Goal: Navigation & Orientation: Find specific page/section

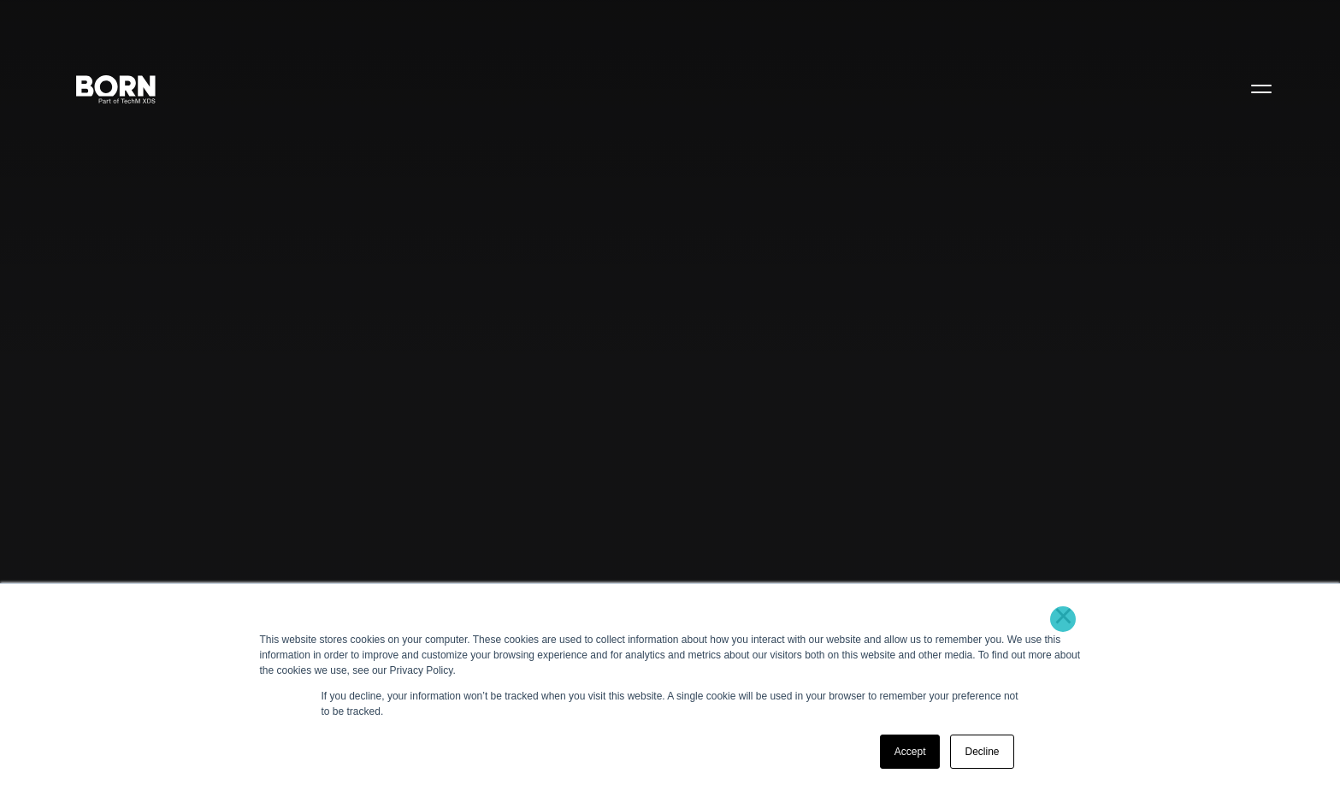
click at [1063, 619] on link "×" at bounding box center [1064, 615] width 21 height 15
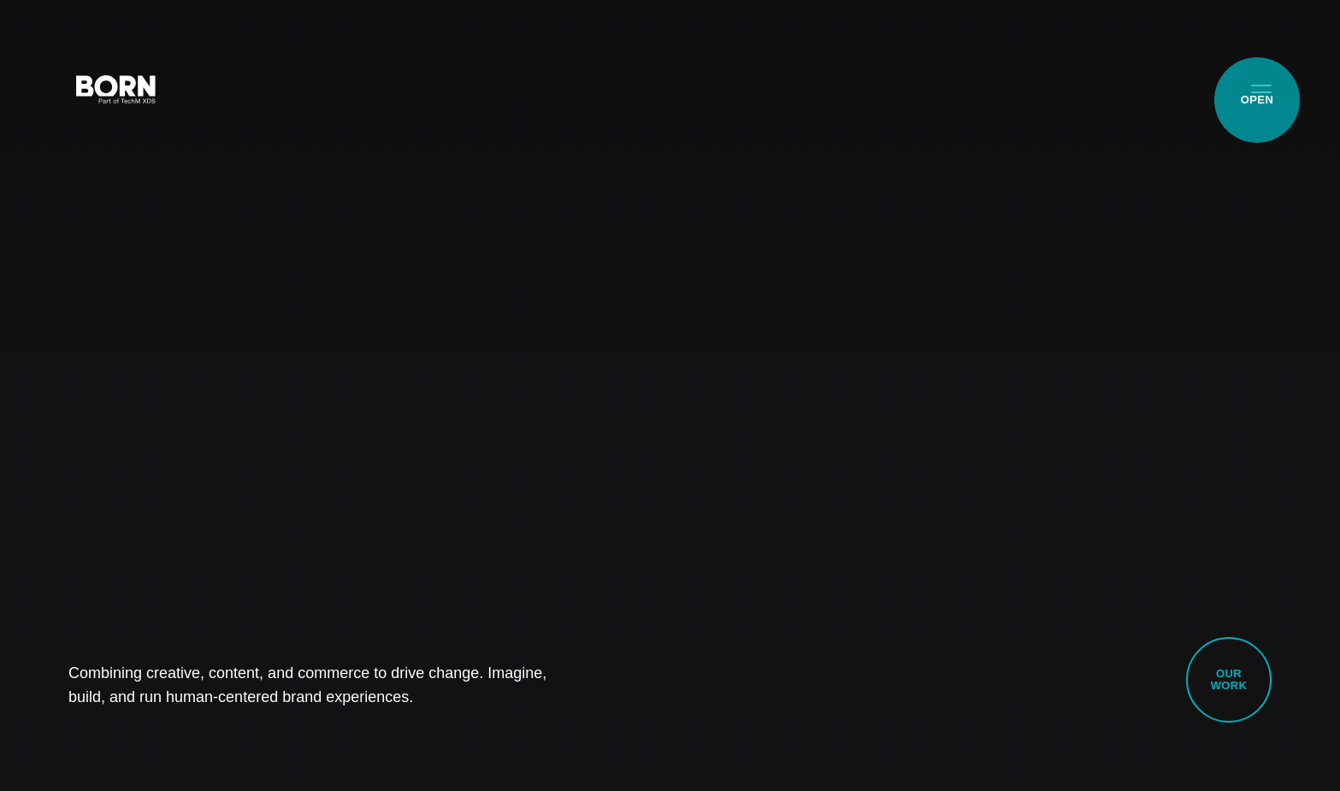
click at [1257, 100] on button "Primary Menu" at bounding box center [1261, 88] width 41 height 36
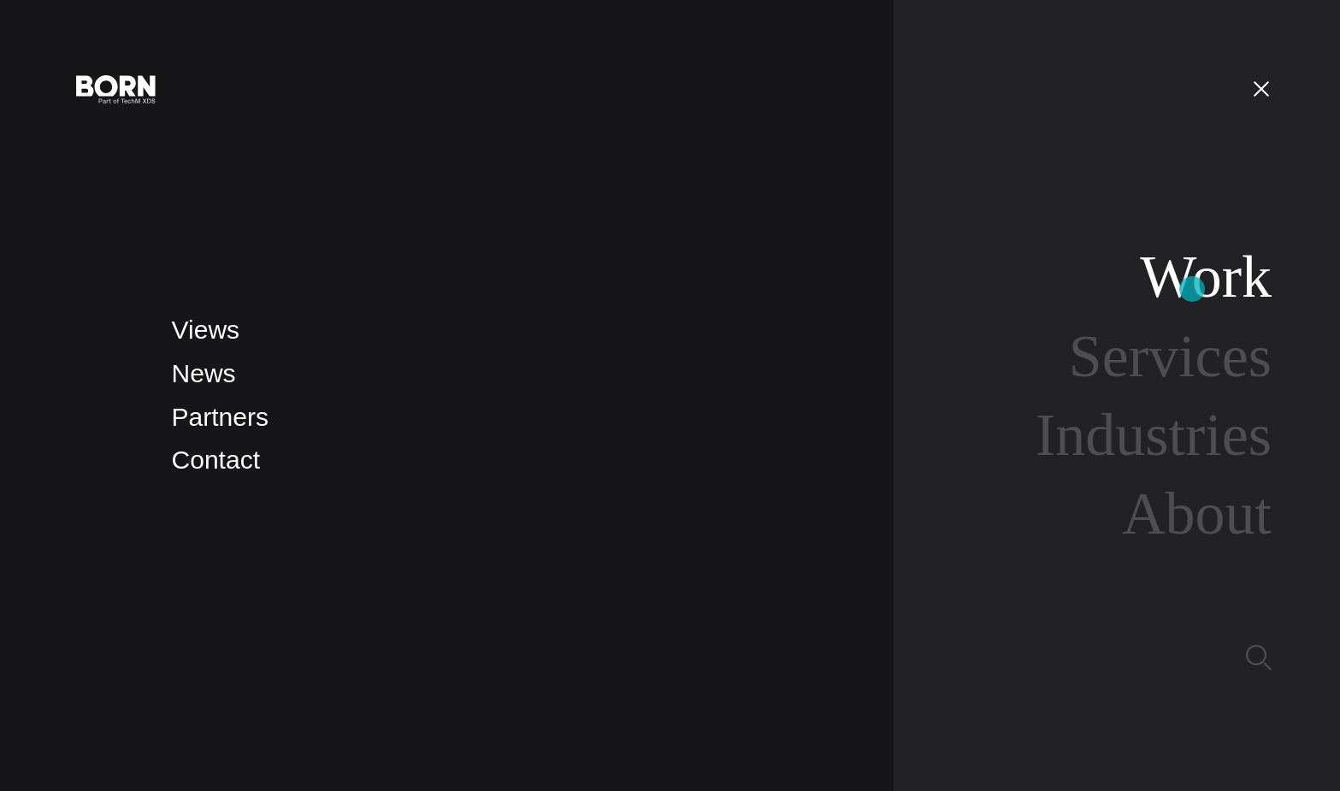
click at [1192, 288] on link "Work" at bounding box center [1206, 277] width 132 height 66
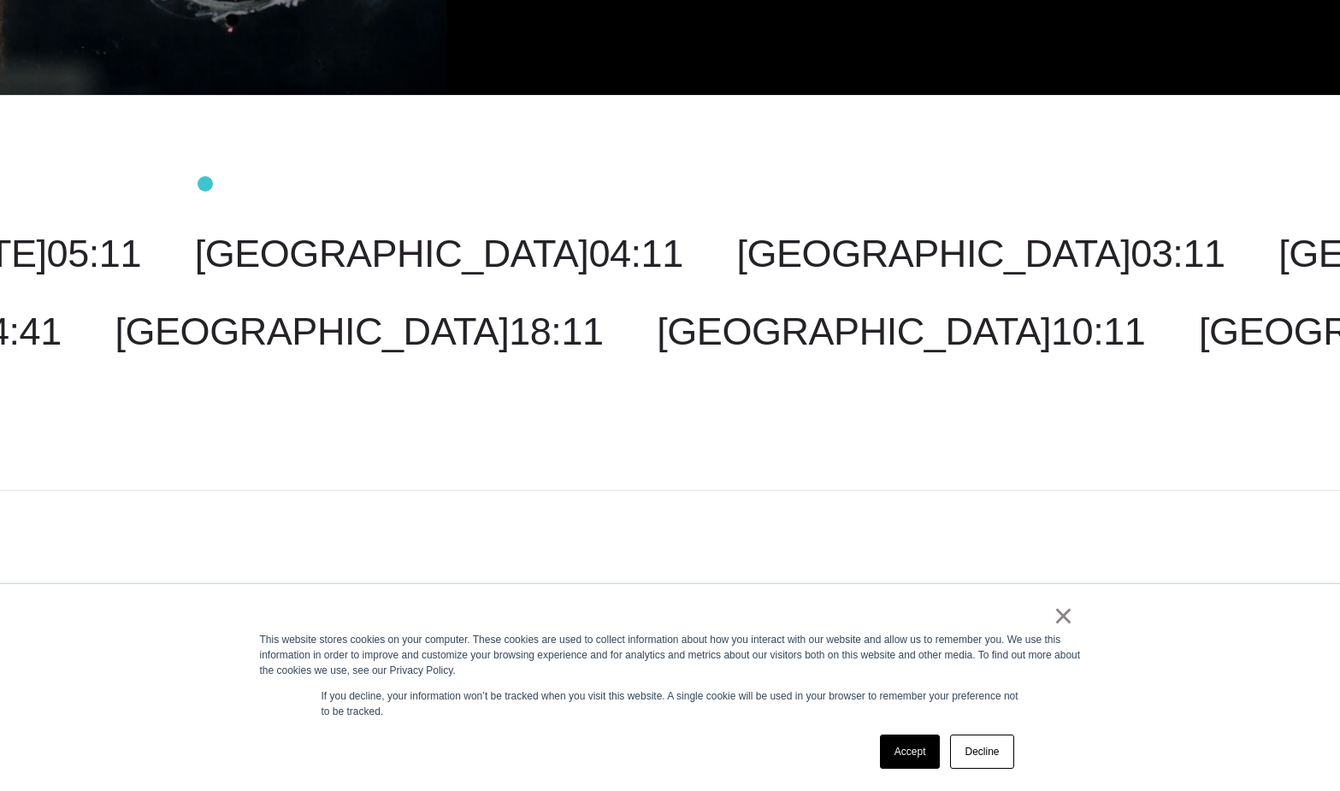
scroll to position [4923, 0]
